Goal: Register for event/course

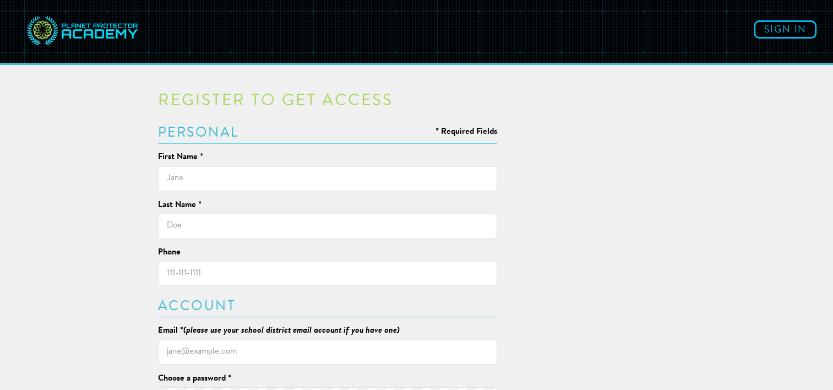
click at [316, 173] on input "text" at bounding box center [328, 178] width 340 height 25
type input "[PERSON_NAME]"
type input "3069602099"
type input "[EMAIL_ADDRESS][DOMAIN_NAME]"
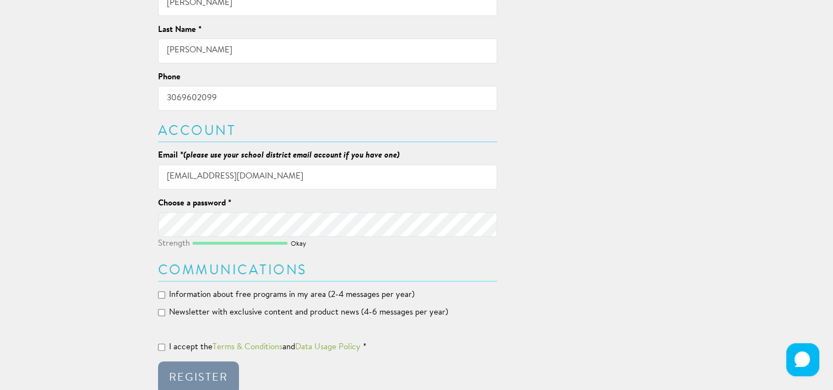
scroll to position [227, 0]
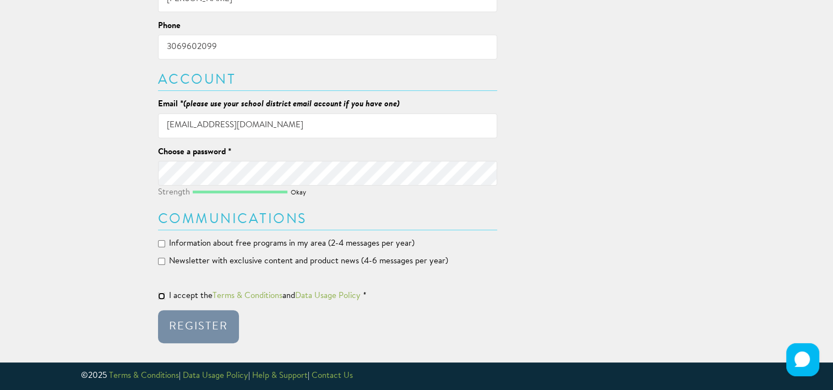
click at [160, 296] on input "I accept the Terms & Conditions and Data Usage Policy *" at bounding box center [161, 295] width 7 height 7
checkbox input "true"
click at [196, 322] on div "Register" at bounding box center [198, 326] width 59 height 11
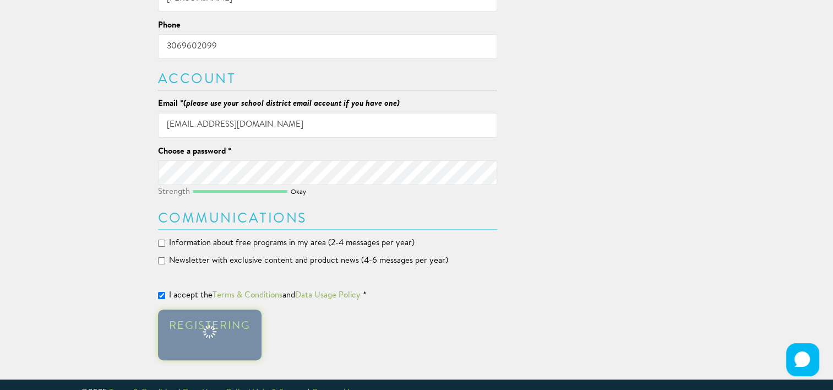
scroll to position [293, 0]
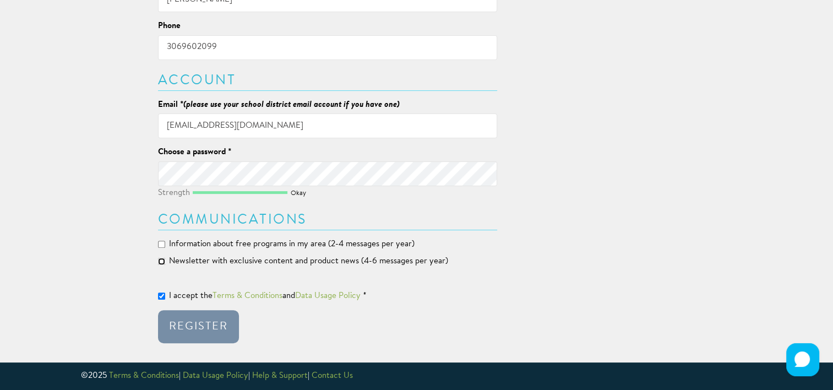
click at [163, 261] on input "Newsletter with exclusive content and product news (4-6 messages per year)" at bounding box center [161, 261] width 7 height 7
checkbox input "true"
click at [162, 247] on input "Information about free programs in my area (2-4 messages per year)" at bounding box center [161, 244] width 7 height 7
checkbox input "true"
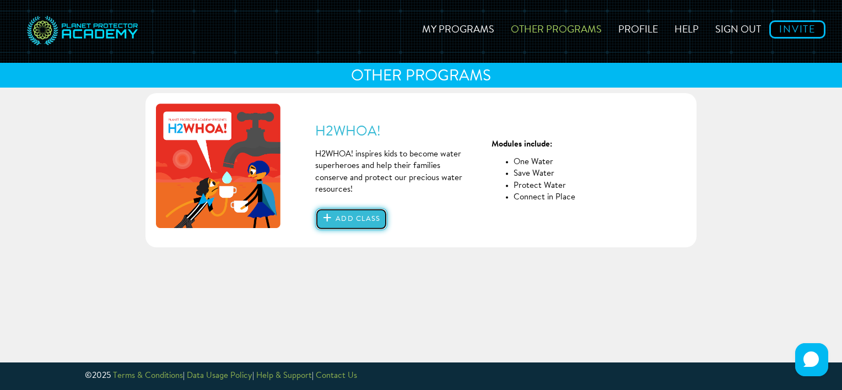
click at [349, 217] on button "Add class" at bounding box center [351, 219] width 72 height 22
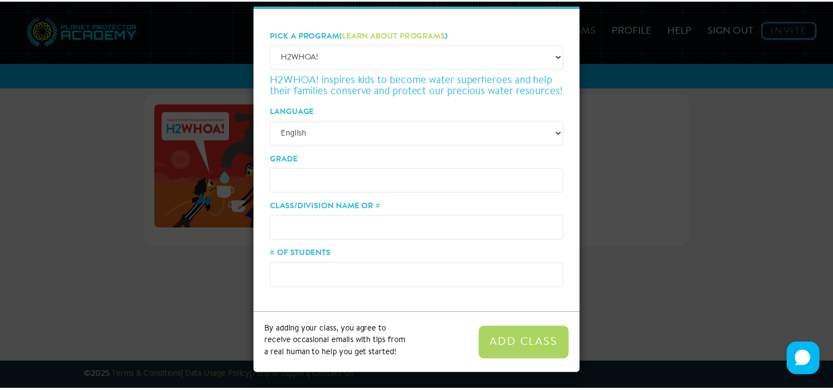
scroll to position [50, 0]
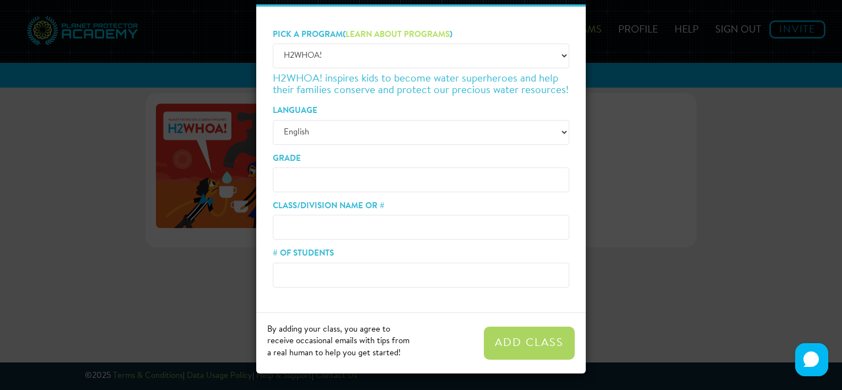
click at [296, 278] on input "# of Students" at bounding box center [421, 275] width 296 height 25
type input "30"
click at [317, 216] on input "Class/Division Name or #" at bounding box center [421, 227] width 296 height 25
type input "6"
type input "[PERSON_NAME]"
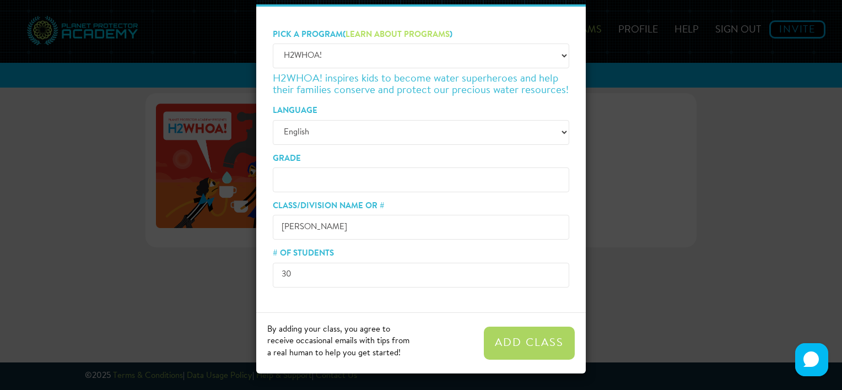
click at [317, 175] on input "Grade" at bounding box center [421, 179] width 296 height 25
type input "6"
click at [503, 335] on button "Add Class" at bounding box center [529, 343] width 91 height 33
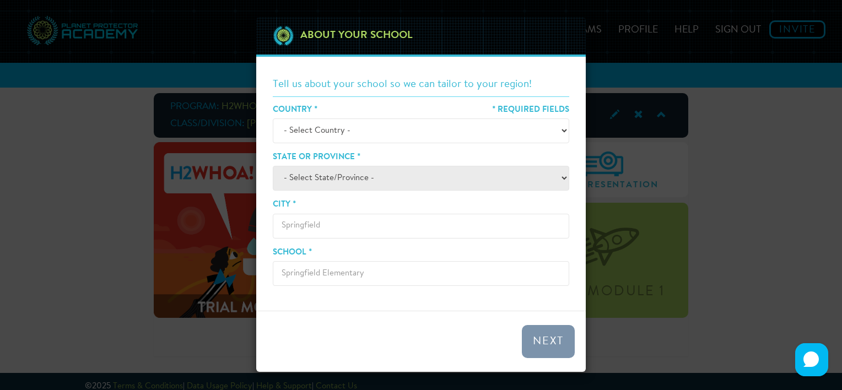
click at [562, 134] on select "- Select Country - [GEOGRAPHIC_DATA] [GEOGRAPHIC_DATA] ────────── [GEOGRAPHIC_D…" at bounding box center [421, 130] width 296 height 25
select select "[GEOGRAPHIC_DATA]"
click at [273, 118] on select "- Select Country - [GEOGRAPHIC_DATA] [GEOGRAPHIC_DATA] ────────── [GEOGRAPHIC_D…" at bounding box center [421, 130] width 296 height 25
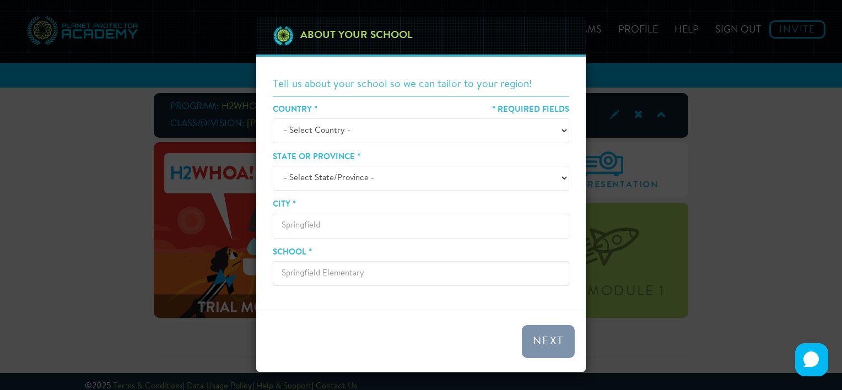
click at [497, 178] on select "- Select State/Province - [GEOGRAPHIC_DATA] [GEOGRAPHIC_DATA] [GEOGRAPHIC_DATA]…" at bounding box center [421, 178] width 296 height 25
select select "SK"
click at [273, 166] on select "- Select State/Province - [GEOGRAPHIC_DATA] [GEOGRAPHIC_DATA] [GEOGRAPHIC_DATA]…" at bounding box center [421, 178] width 296 height 25
click at [435, 236] on input "City *" at bounding box center [421, 226] width 296 height 25
type input "Saskatoon"
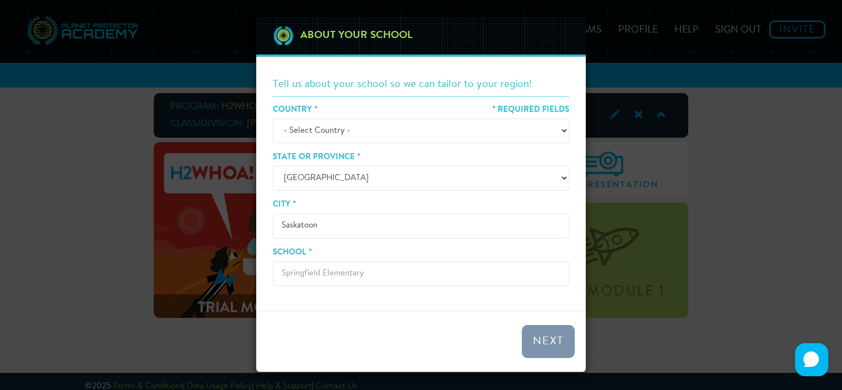
click at [383, 269] on input "School *" at bounding box center [421, 273] width 296 height 25
type input "[GEOGRAPHIC_DATA]"
click at [562, 354] on button "Next" at bounding box center [548, 341] width 53 height 33
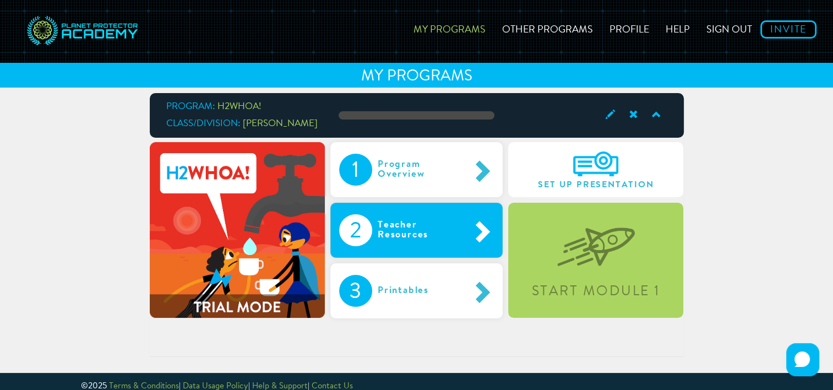
scroll to position [10, 0]
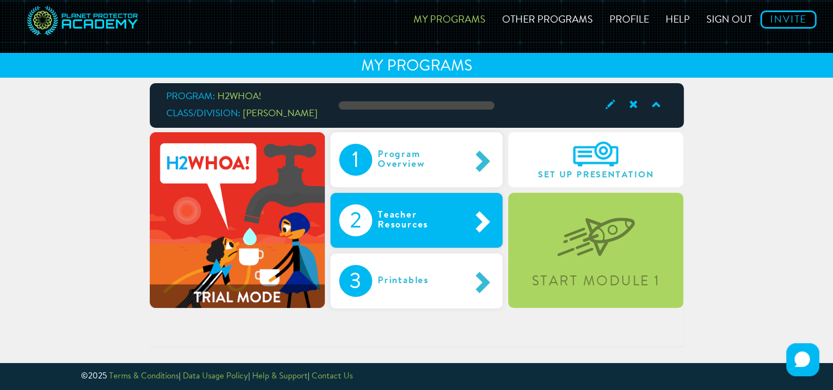
click at [454, 222] on div "Teacher Resources" at bounding box center [421, 220] width 98 height 32
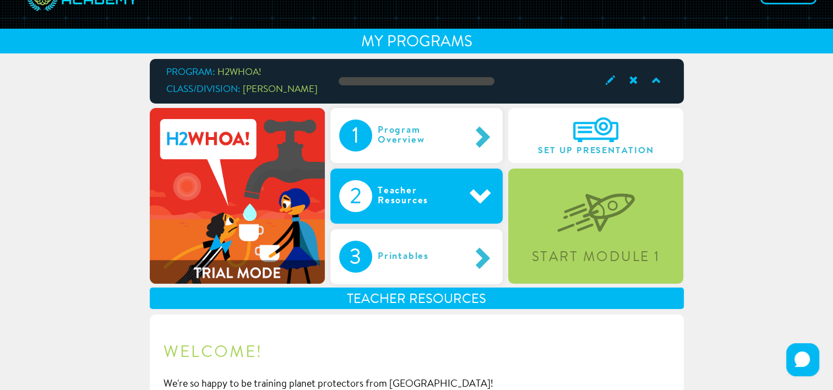
scroll to position [20, 0]
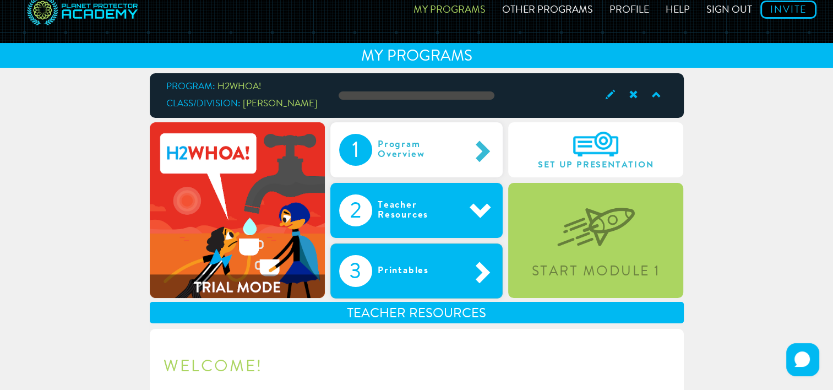
click at [485, 267] on span at bounding box center [482, 271] width 24 height 23
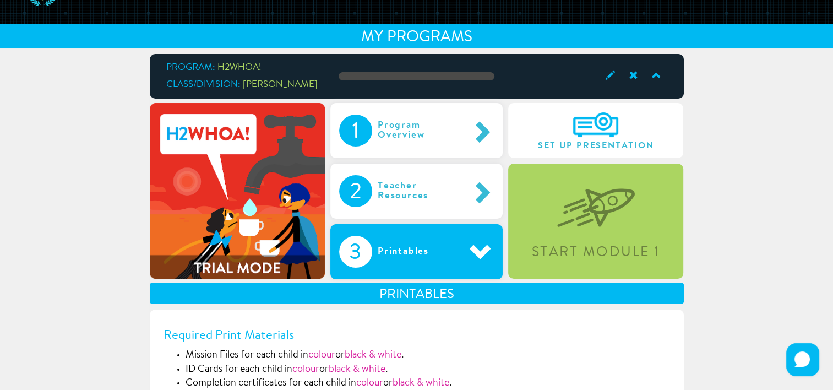
scroll to position [0, 0]
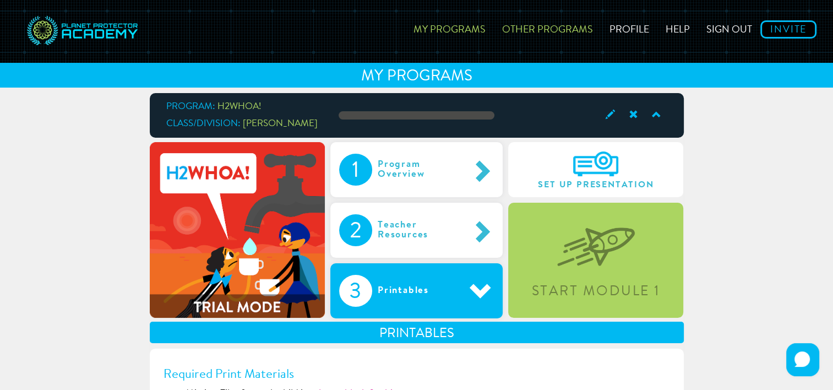
click at [566, 39] on link "Other Programs" at bounding box center [547, 27] width 107 height 39
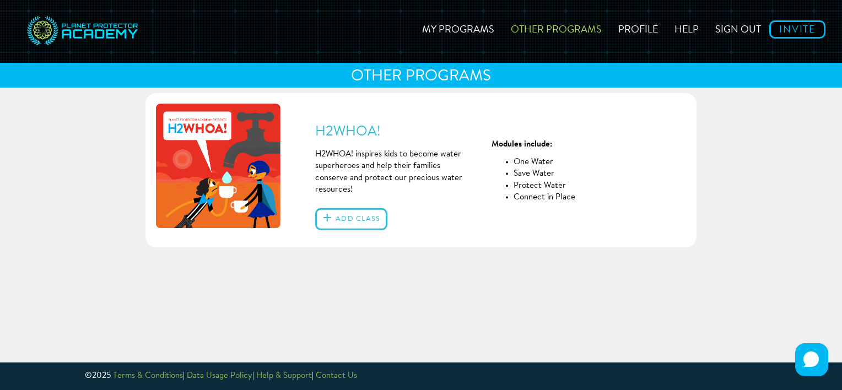
click at [558, 33] on link "Other Programs" at bounding box center [555, 27] width 107 height 39
click at [457, 31] on link "My Programs" at bounding box center [458, 27] width 89 height 39
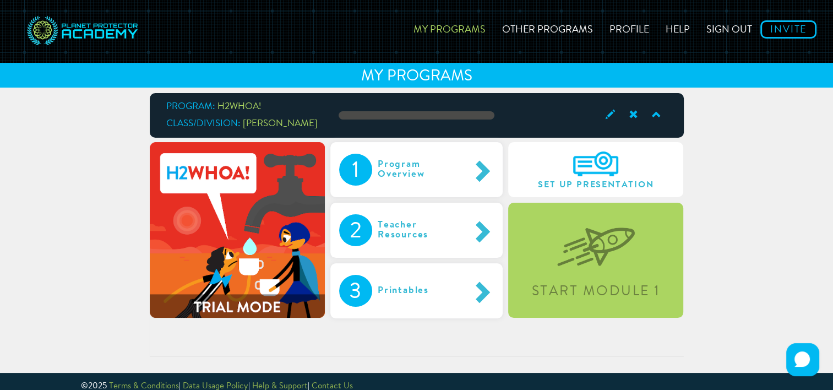
click at [68, 25] on img at bounding box center [83, 31] width 116 height 46
